Goal: Task Accomplishment & Management: Manage account settings

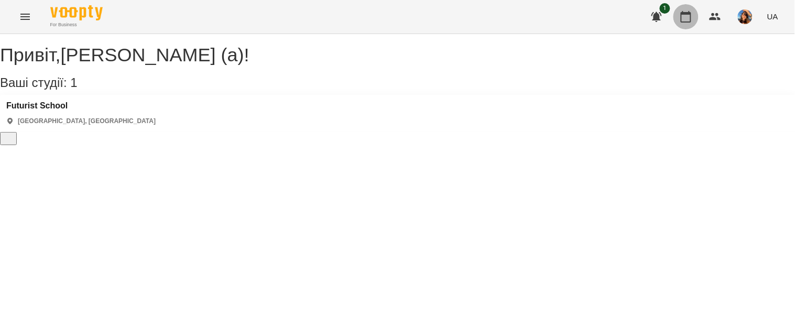
click at [690, 9] on button "button" at bounding box center [685, 16] width 25 height 25
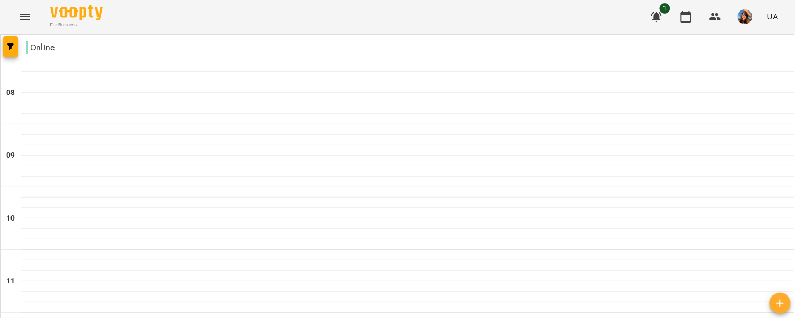
scroll to position [710, 0]
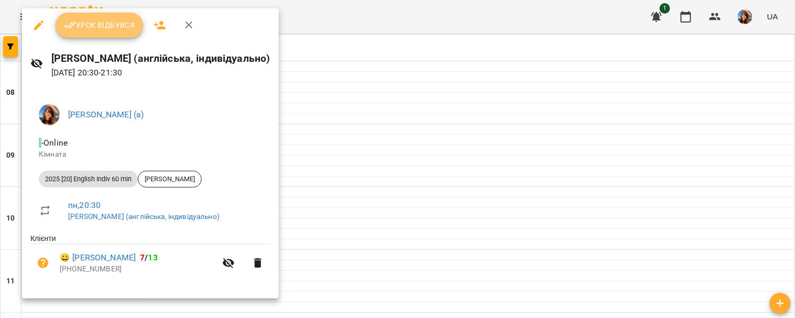
click at [108, 37] on button "Урок відбувся" at bounding box center [100, 25] width 88 height 25
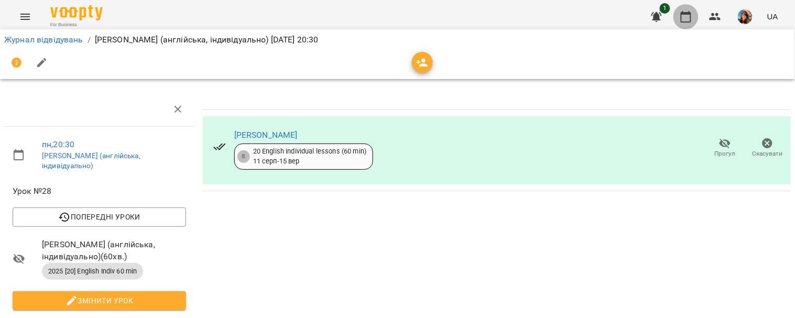
click at [690, 9] on button "button" at bounding box center [685, 16] width 25 height 25
